Goal: Check status

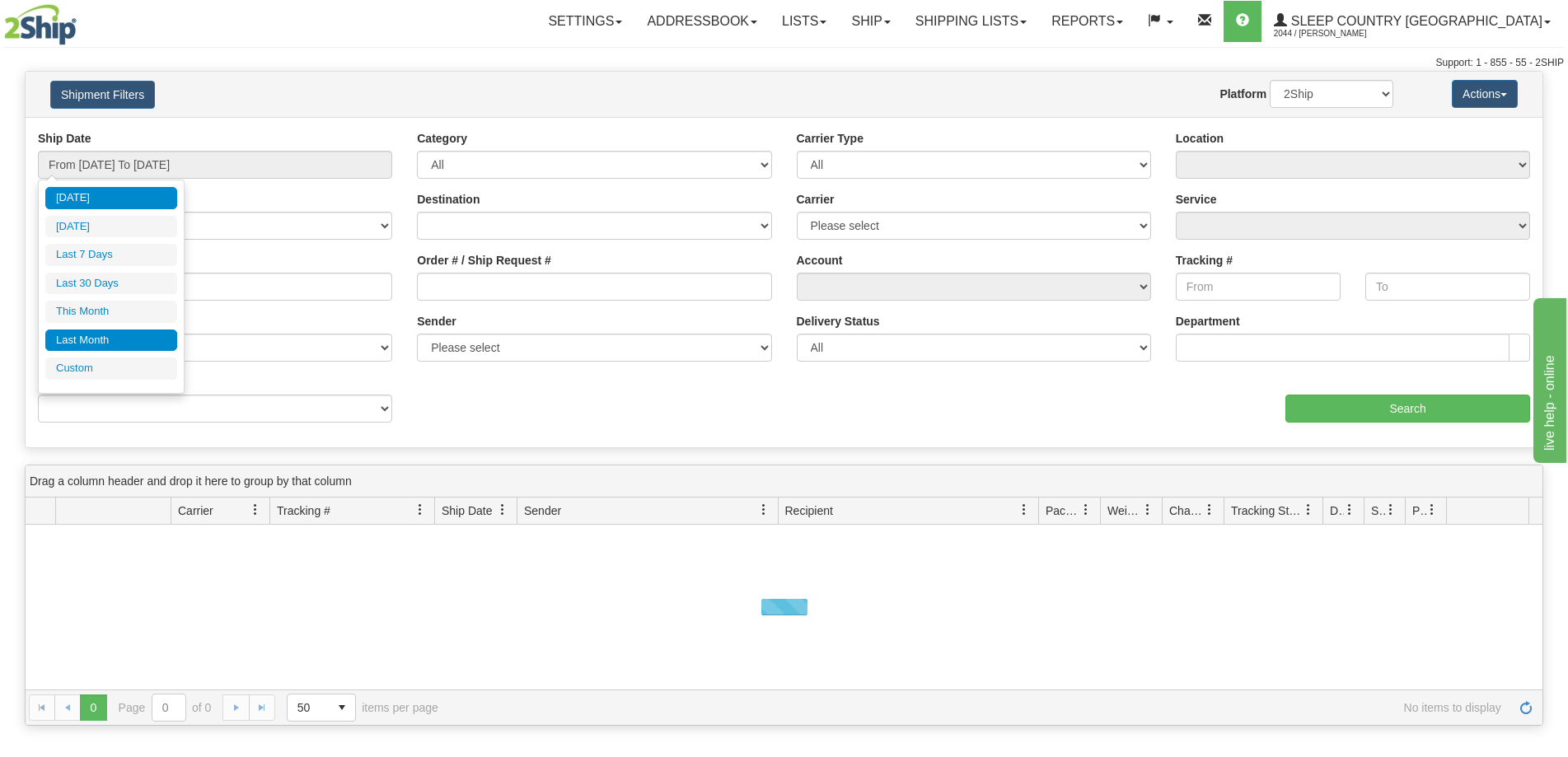
click at [100, 337] on li "Last Month" at bounding box center [111, 341] width 132 height 22
click at [112, 171] on input "From [DATE] To [DATE]" at bounding box center [215, 165] width 355 height 28
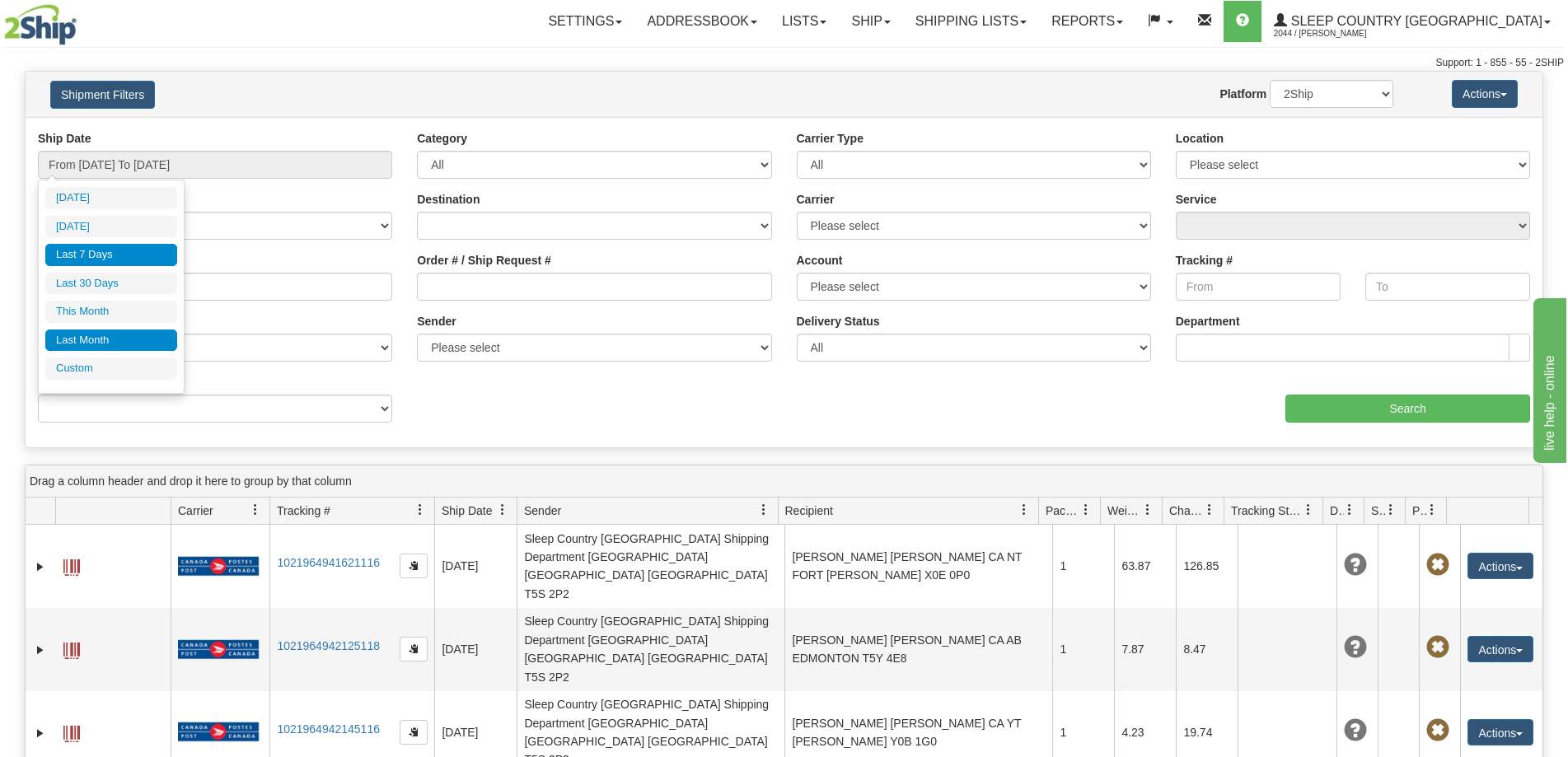
click at [119, 252] on li "Last 7 Days" at bounding box center [111, 255] width 132 height 22
type input "From [DATE] To [DATE]"
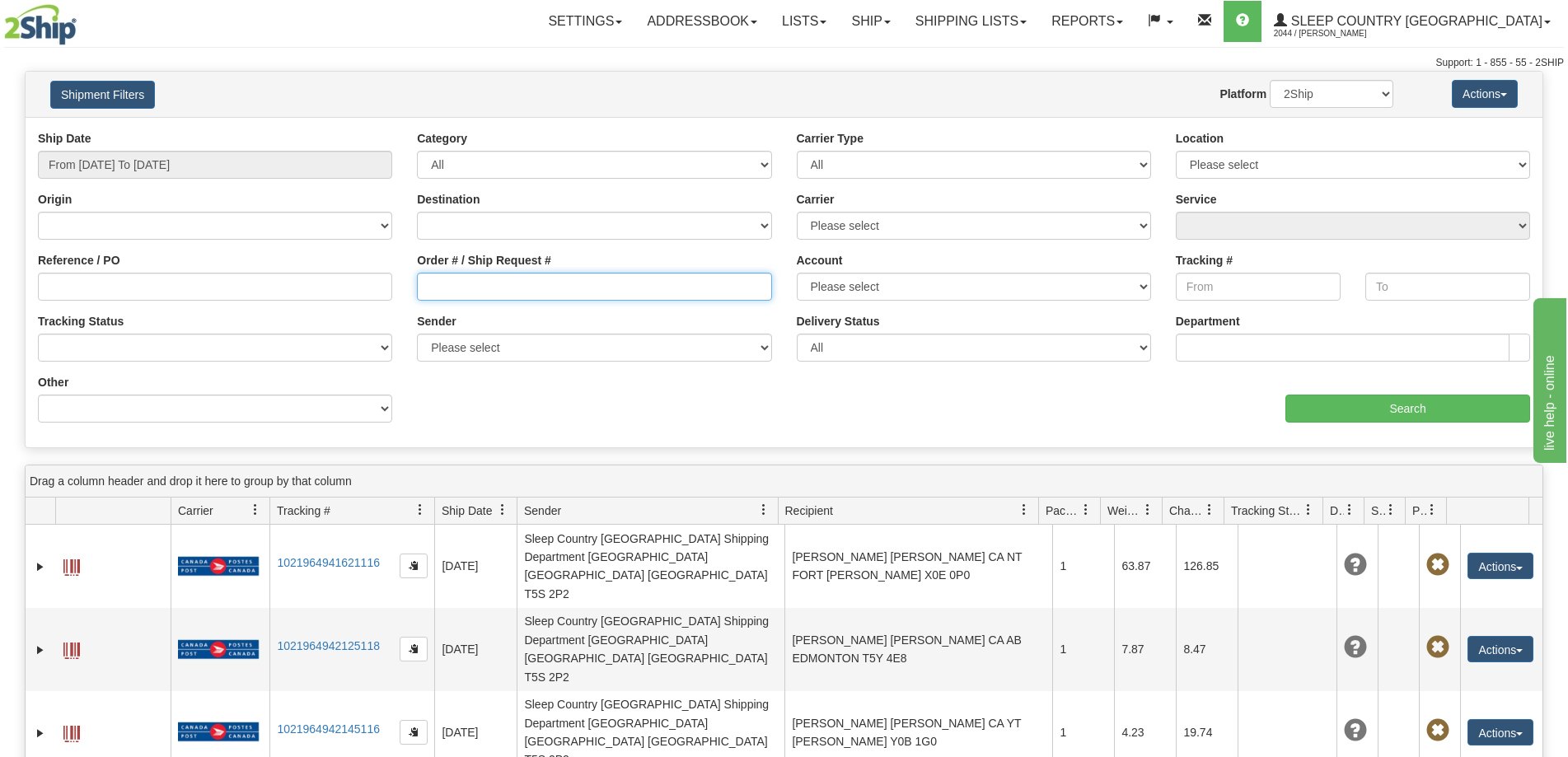
click at [464, 282] on input "Order # / Ship Request #" at bounding box center [594, 287] width 355 height 28
paste input "9000I107574"
type input "9000I107574"
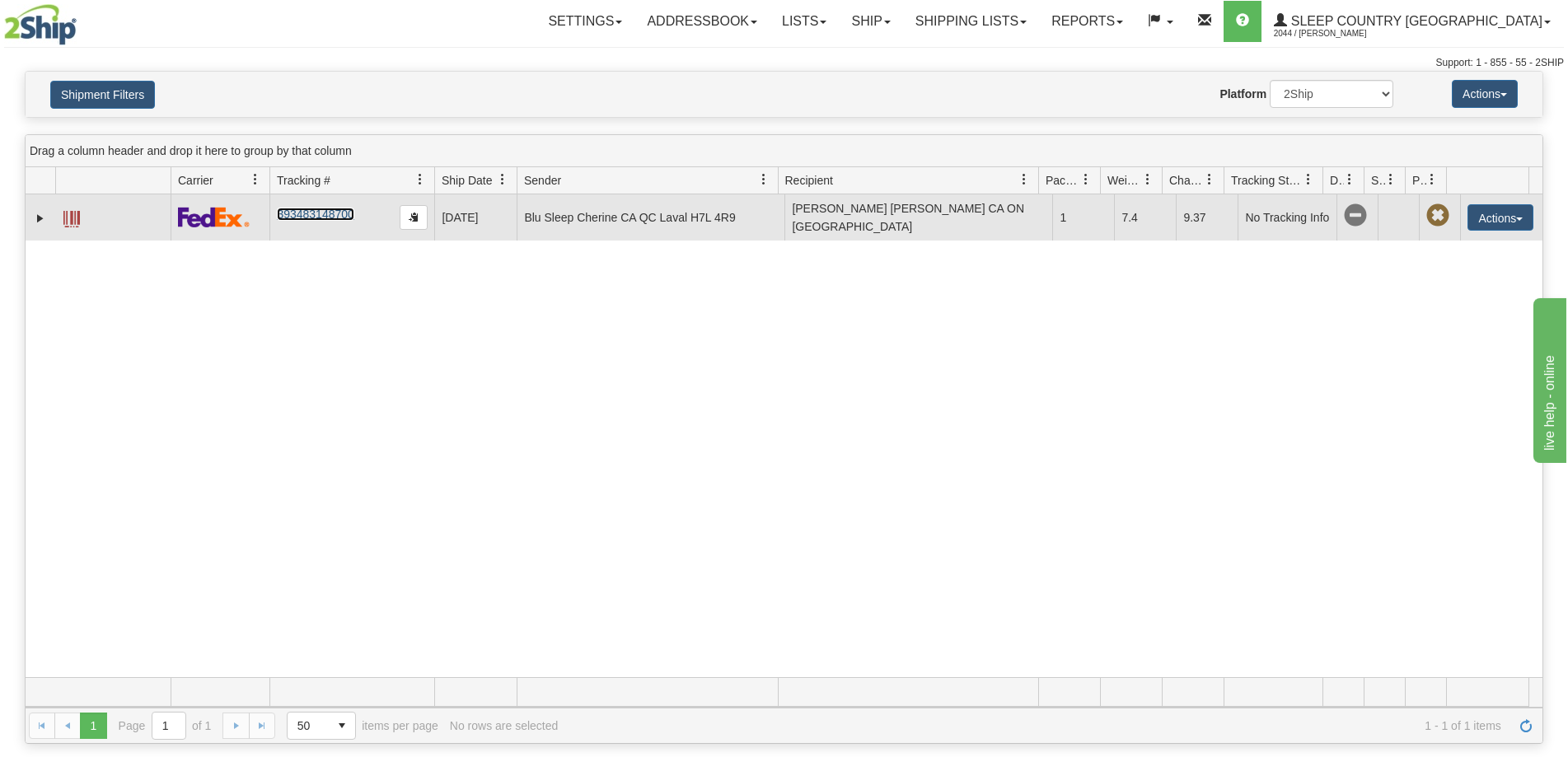
click at [334, 211] on link "393483148700" at bounding box center [315, 214] width 77 height 13
